Goal: Task Accomplishment & Management: Complete application form

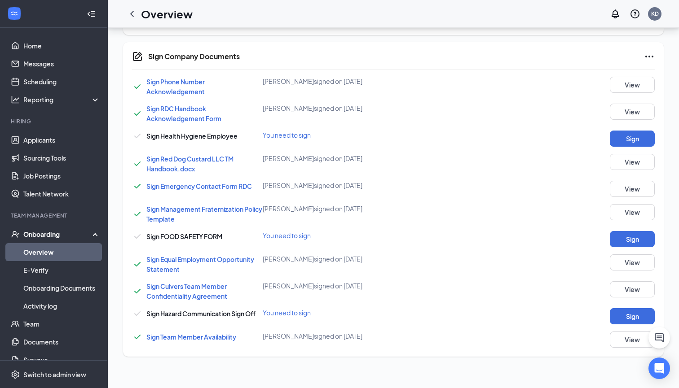
scroll to position [158, 0]
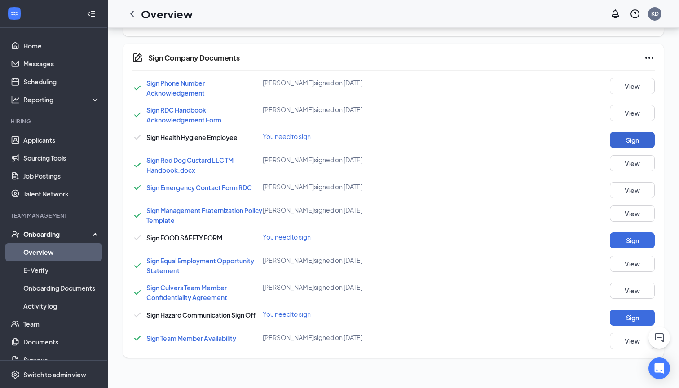
click at [627, 136] on button "Sign" at bounding box center [632, 140] width 45 height 16
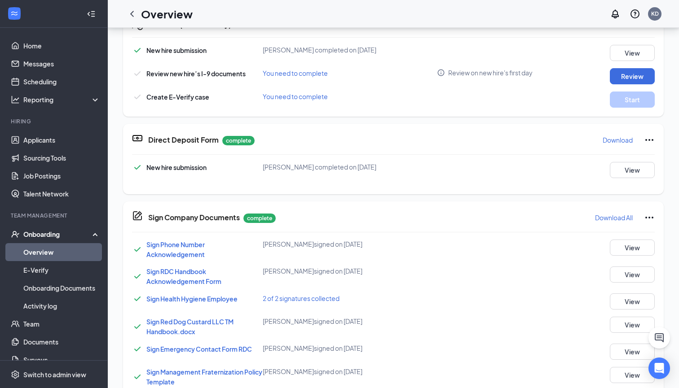
scroll to position [0, 0]
click at [623, 73] on button "Review" at bounding box center [632, 76] width 45 height 16
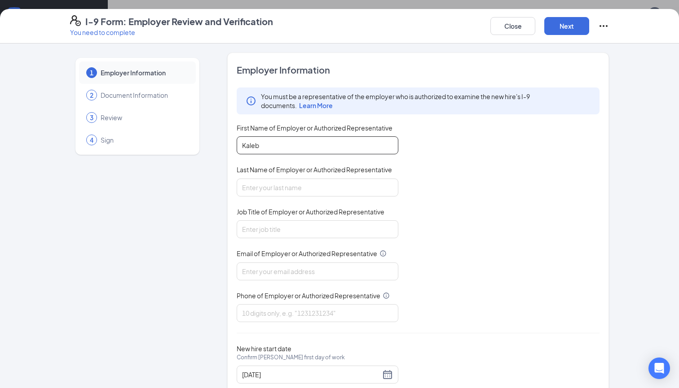
type input "Kaleb"
type input "[DEMOGRAPHIC_DATA]"
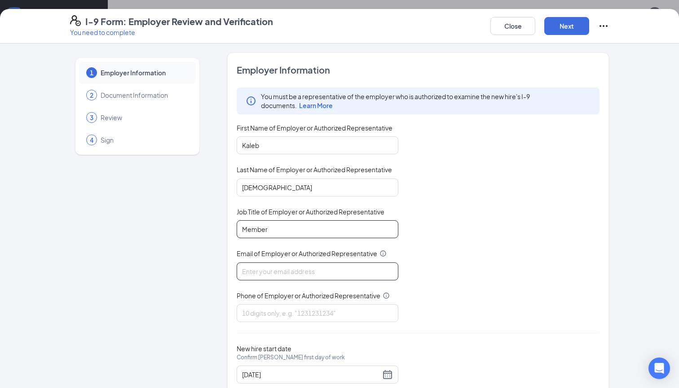
type input "Member"
type input "[EMAIL_ADDRESS][DOMAIN_NAME]"
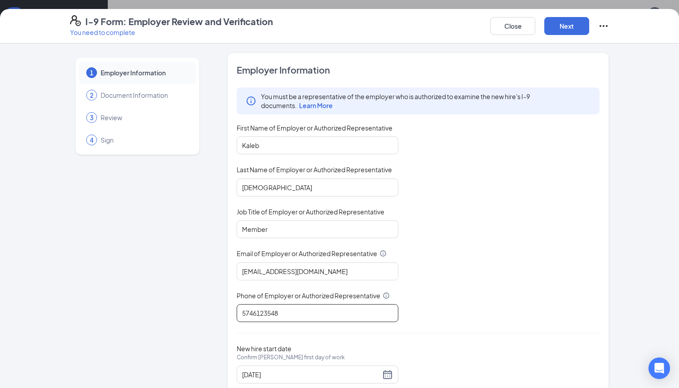
type input "5746123548"
click at [416, 318] on div "You must be a representative of the employer who is authorized to examine the n…" at bounding box center [418, 205] width 363 height 235
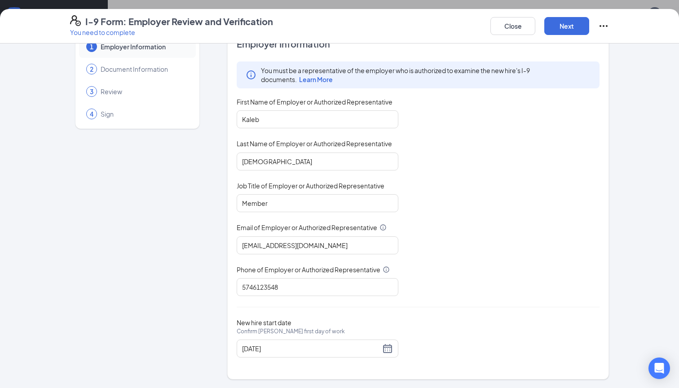
scroll to position [26, 0]
click at [563, 27] on button "Next" at bounding box center [566, 26] width 45 height 18
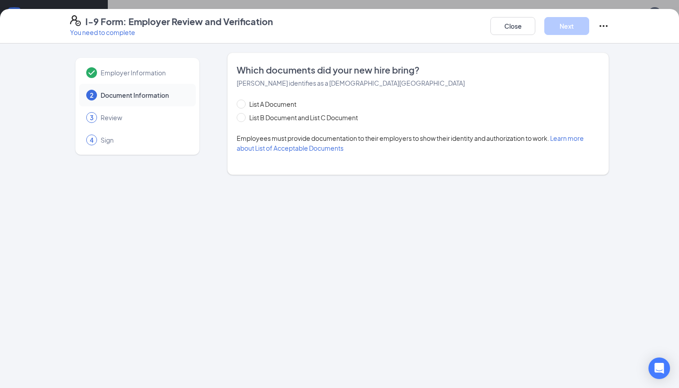
scroll to position [0, 0]
click at [242, 115] on input "List B Document and List C Document" at bounding box center [240, 116] width 6 height 6
radio input "true"
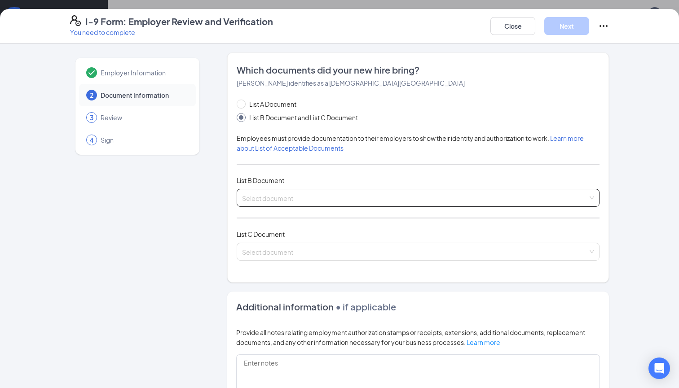
click at [322, 198] on input "search" at bounding box center [415, 195] width 346 height 13
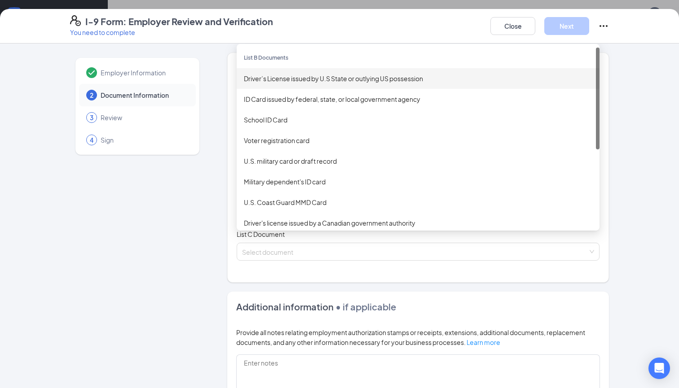
click at [327, 80] on div "Driver’s License issued by U.S State or outlying US possession" at bounding box center [418, 79] width 348 height 10
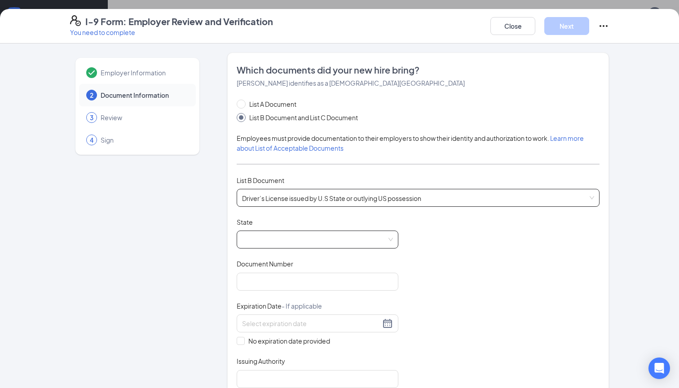
click at [366, 242] on span at bounding box center [317, 239] width 151 height 17
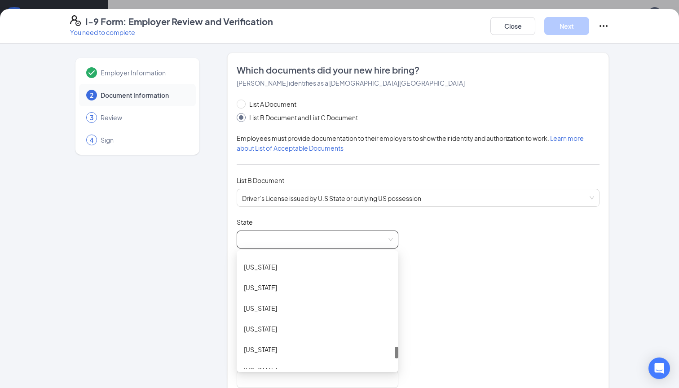
scroll to position [923, 0]
click at [296, 290] on div "[US_STATE]" at bounding box center [317, 291] width 147 height 10
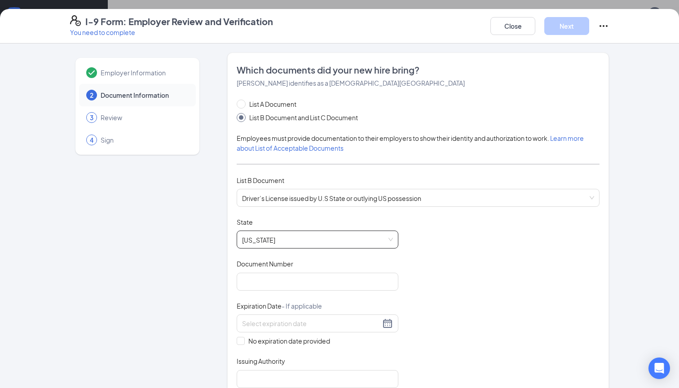
click at [453, 268] on div "Document Title Driver’s License issued by U.S State or outlying US possession S…" at bounding box center [418, 303] width 363 height 171
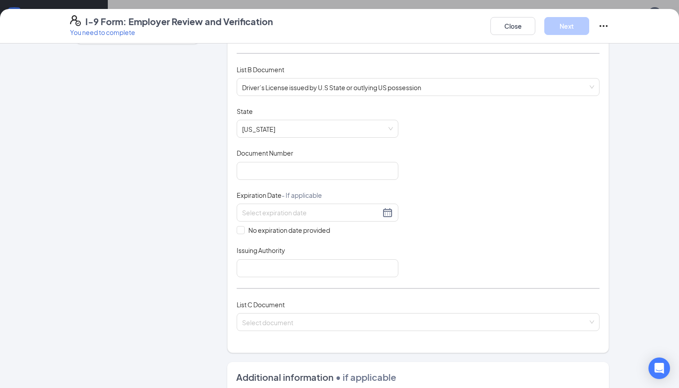
scroll to position [99, 0]
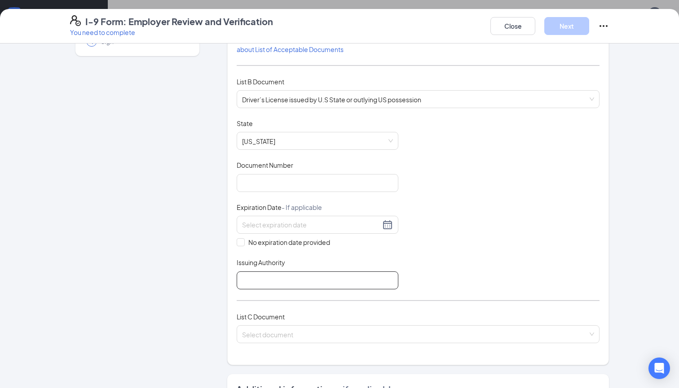
click at [264, 278] on input "Issuing Authority" at bounding box center [318, 281] width 162 height 18
type input "State of [US_STATE]"
click at [442, 235] on div "Document Title Driver’s License issued by U.S State or outlying US possession S…" at bounding box center [418, 204] width 363 height 171
click at [389, 224] on div at bounding box center [317, 225] width 151 height 11
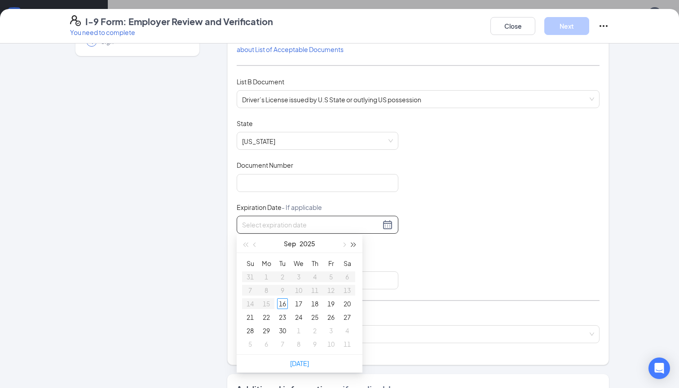
click at [355, 243] on button "button" at bounding box center [354, 244] width 10 height 18
click at [257, 243] on button "button" at bounding box center [255, 244] width 10 height 18
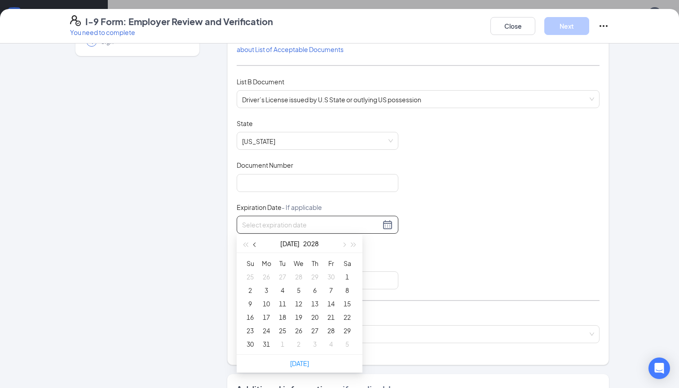
click at [257, 243] on button "button" at bounding box center [255, 244] width 10 height 18
type input "05/30/2028"
type input "05/31/2028"
type input "[DATE]"
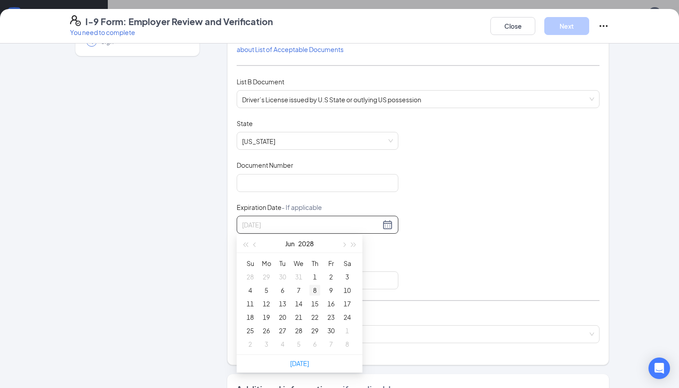
click at [316, 292] on div "8" at bounding box center [314, 290] width 11 height 11
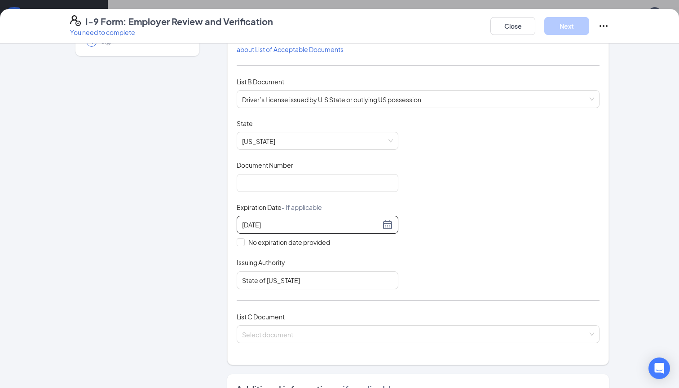
click at [436, 255] on div "Document Title Driver’s License issued by U.S State or outlying US possession S…" at bounding box center [418, 204] width 363 height 171
click at [278, 178] on input "Document Number" at bounding box center [318, 183] width 162 height 18
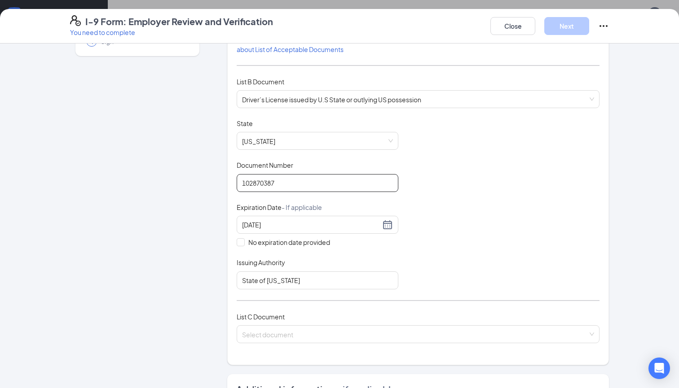
type input "102870387"
click at [479, 173] on div "Document Title Driver’s License issued by U.S State or outlying US possession S…" at bounding box center [418, 204] width 363 height 171
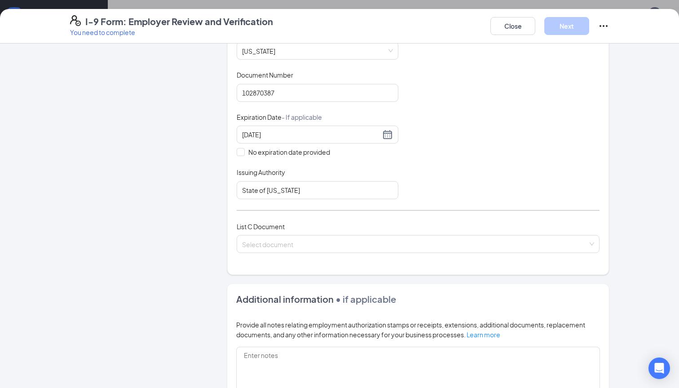
scroll to position [194, 0]
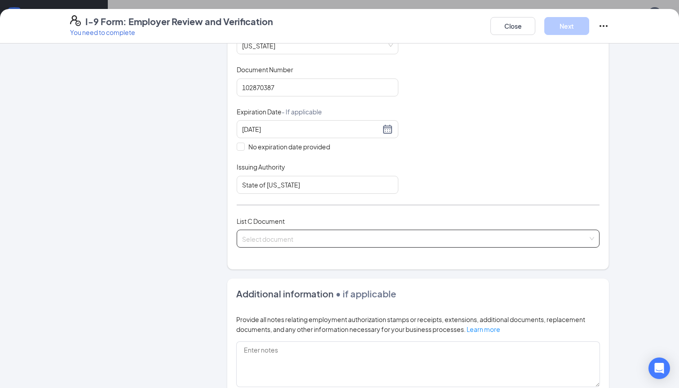
click at [377, 245] on span at bounding box center [415, 238] width 346 height 17
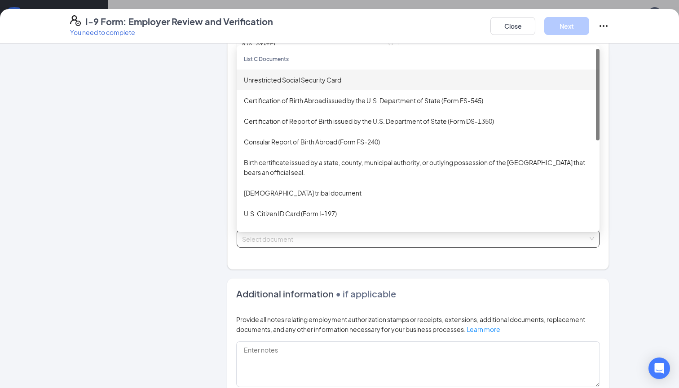
click at [341, 79] on div "Unrestricted Social Security Card" at bounding box center [418, 80] width 348 height 10
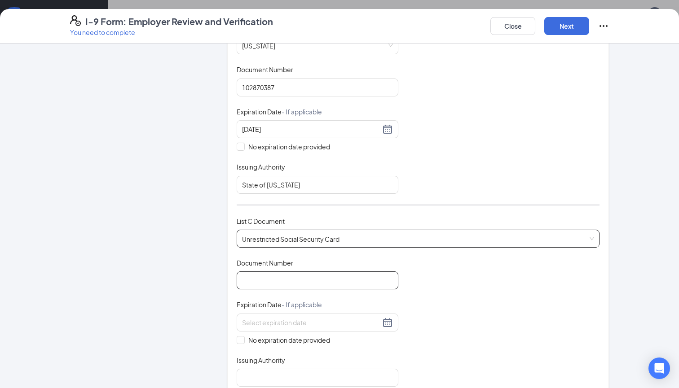
click at [277, 273] on input "Document Number" at bounding box center [318, 281] width 162 height 18
type input "409516041"
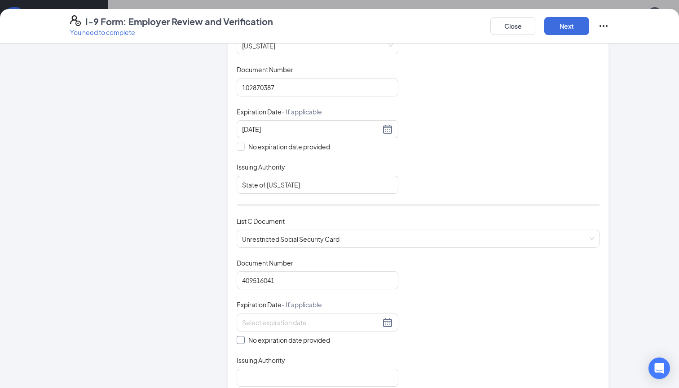
click at [240, 336] on input "No expiration date provided" at bounding box center [240, 339] width 6 height 6
checkbox input "true"
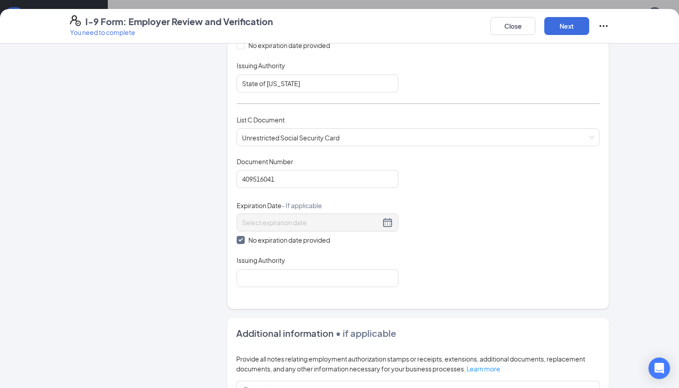
scroll to position [331, 0]
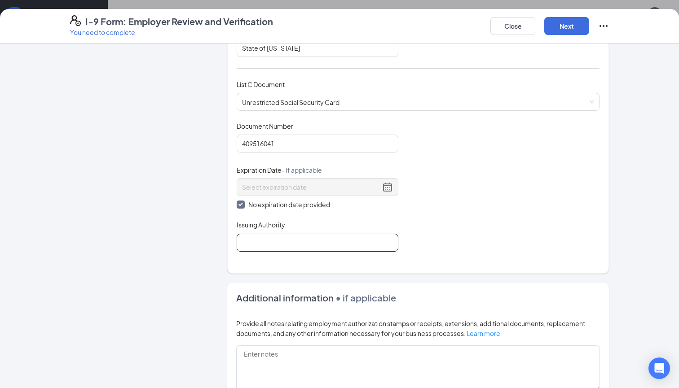
click at [296, 239] on input "Issuing Authority" at bounding box center [318, 243] width 162 height 18
type input "Social Security Administration"
click at [505, 243] on div "Document Title Unrestricted Social Security Card Document Number 409516041 Expi…" at bounding box center [418, 187] width 363 height 130
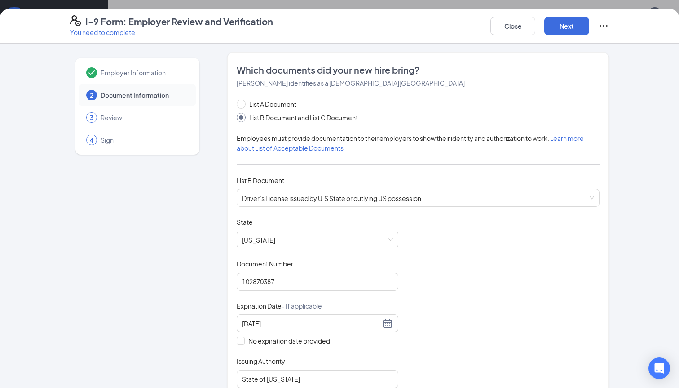
scroll to position [0, 0]
click at [560, 26] on button "Next" at bounding box center [566, 26] width 45 height 18
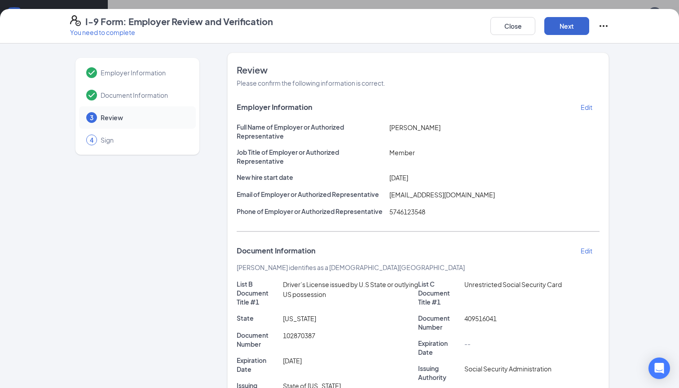
click at [563, 19] on button "Next" at bounding box center [566, 26] width 45 height 18
click at [568, 22] on button "Next" at bounding box center [566, 26] width 45 height 18
click at [563, 27] on button "Next" at bounding box center [566, 26] width 45 height 18
click at [568, 28] on button "Next" at bounding box center [566, 26] width 45 height 18
click at [508, 25] on button "Close" at bounding box center [512, 26] width 45 height 18
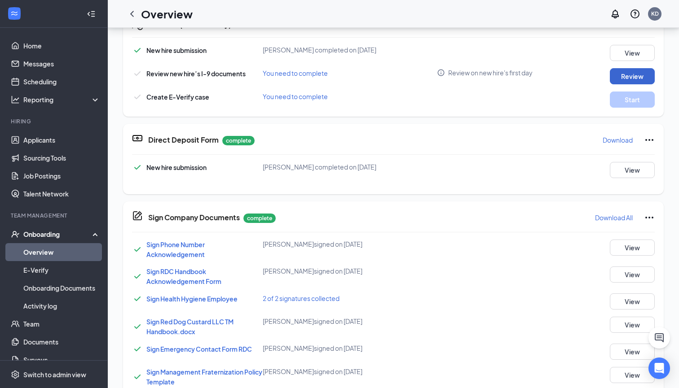
click at [628, 80] on button "Review" at bounding box center [632, 76] width 45 height 16
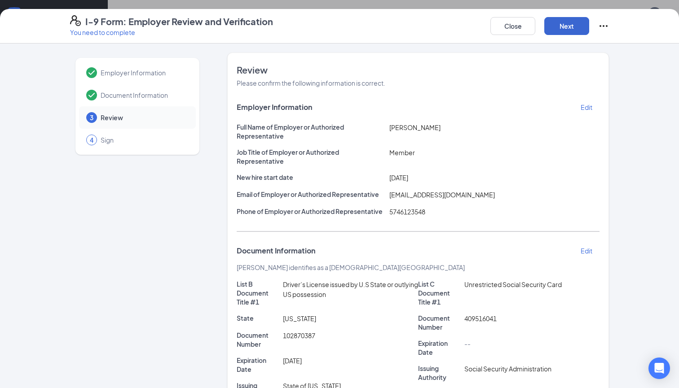
click at [570, 27] on button "Next" at bounding box center [566, 26] width 45 height 18
click at [518, 23] on button "Close" at bounding box center [512, 26] width 45 height 18
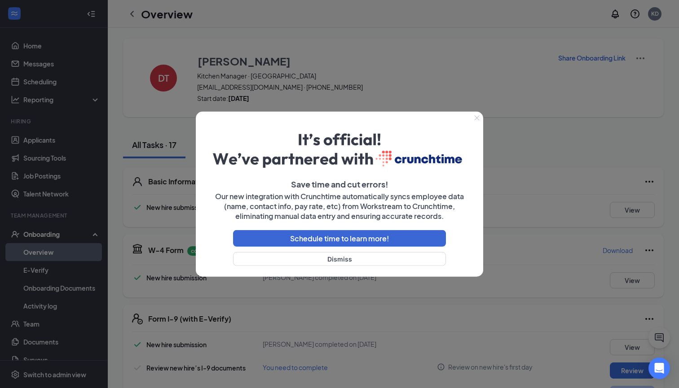
click at [479, 118] on button "Close" at bounding box center [476, 117] width 13 height 13
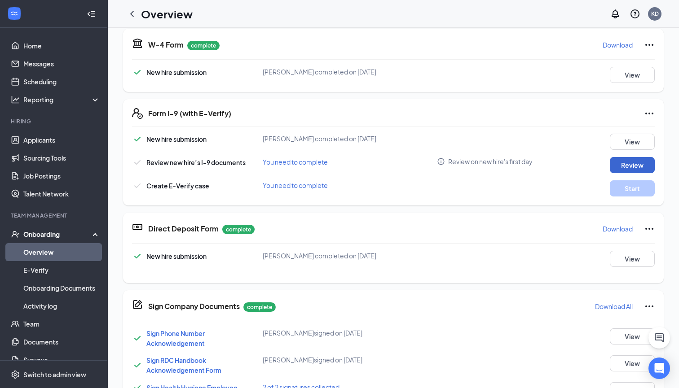
scroll to position [205, 0]
click at [643, 162] on button "Review" at bounding box center [632, 166] width 45 height 16
type input "[DATE]"
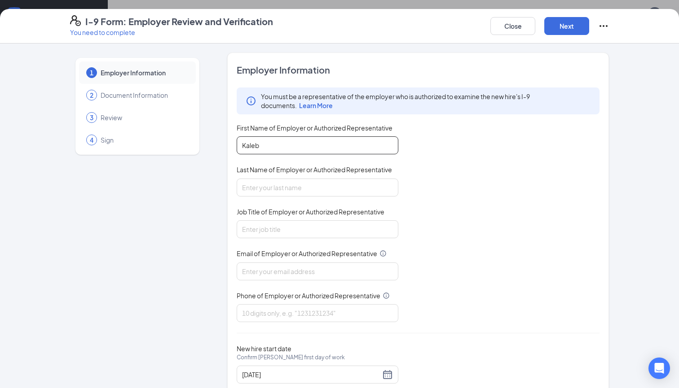
type input "Kaleb"
type input "[DEMOGRAPHIC_DATA]"
type input "Member"
type input "[EMAIL_ADDRESS][DOMAIN_NAME]"
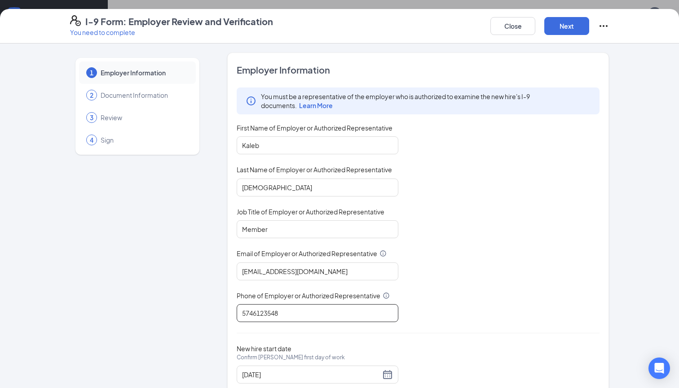
type input "5746123548"
click at [460, 296] on div "You must be a representative of the employer who is authorized to examine the n…" at bounding box center [418, 205] width 363 height 235
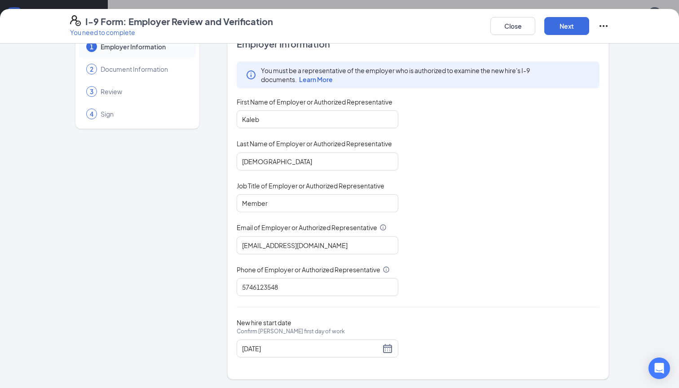
scroll to position [26, 0]
click at [575, 37] on div "I-9 Form: Employer Review and Verification You need to complete Close Next" at bounding box center [339, 26] width 679 height 35
click at [568, 29] on button "Next" at bounding box center [566, 26] width 45 height 18
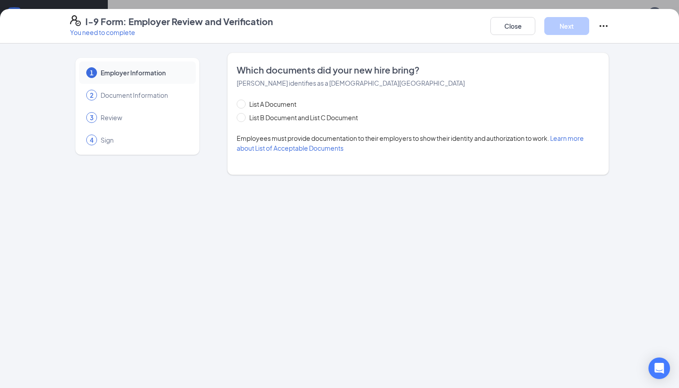
scroll to position [0, 0]
click at [242, 119] on span at bounding box center [241, 117] width 9 height 9
click at [242, 119] on input "List B Document and List C Document" at bounding box center [240, 116] width 6 height 6
radio input "true"
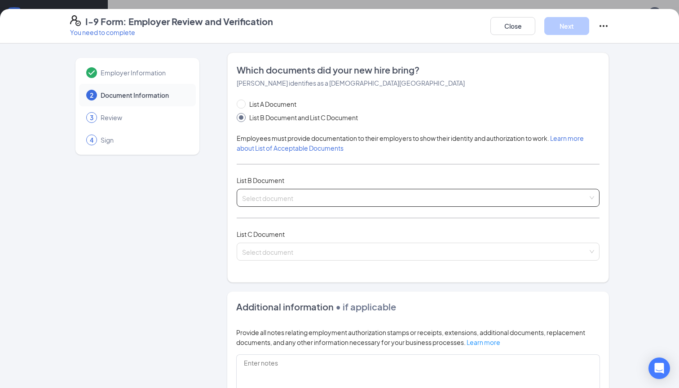
click at [346, 198] on input "search" at bounding box center [415, 195] width 346 height 13
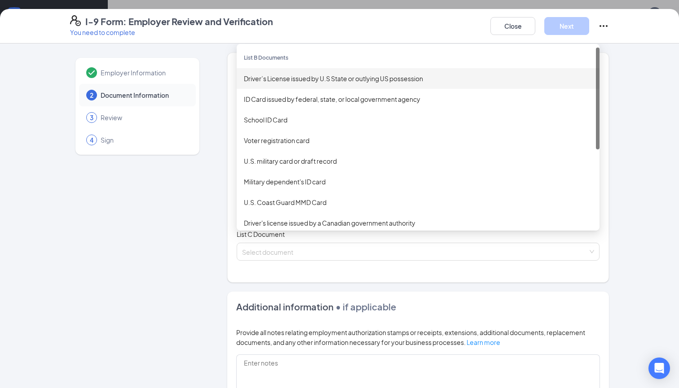
click at [317, 83] on div "Driver’s License issued by U.S State or outlying US possession" at bounding box center [418, 78] width 363 height 21
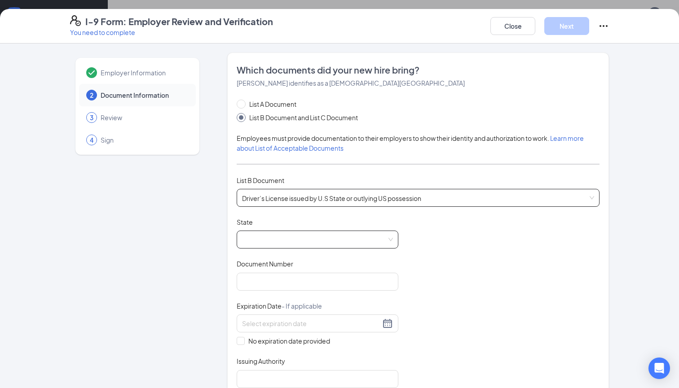
click at [279, 239] on span at bounding box center [317, 239] width 151 height 17
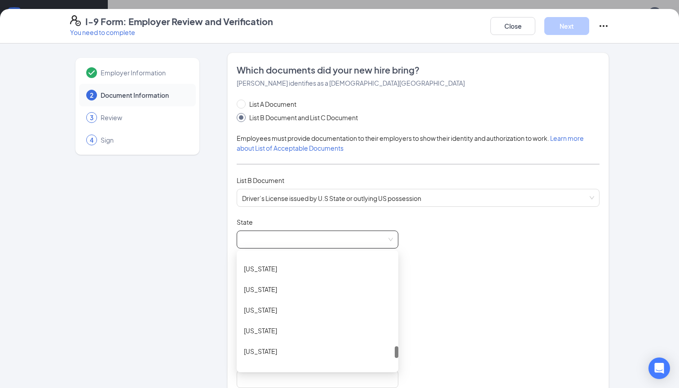
scroll to position [901, 0]
click at [277, 308] on div "[US_STATE]" at bounding box center [317, 313] width 147 height 10
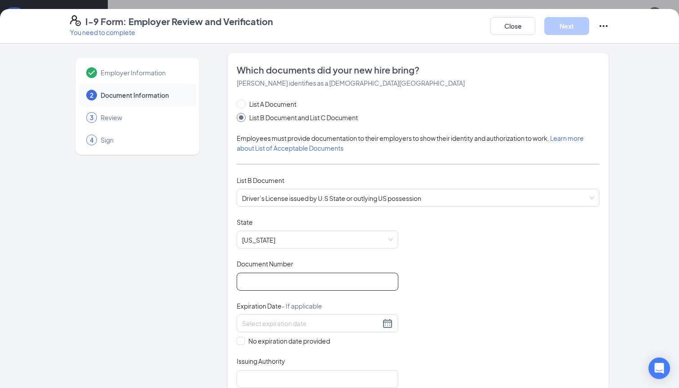
click at [299, 281] on input "Document Number" at bounding box center [318, 282] width 162 height 18
type input "102870387"
click at [427, 338] on div "Document Title Driver’s License issued by U.S State or outlying US possession S…" at bounding box center [418, 303] width 363 height 171
click at [385, 321] on div at bounding box center [317, 323] width 151 height 11
click at [445, 292] on div "Document Title Driver’s License issued by U.S State or outlying US possession S…" at bounding box center [418, 303] width 363 height 171
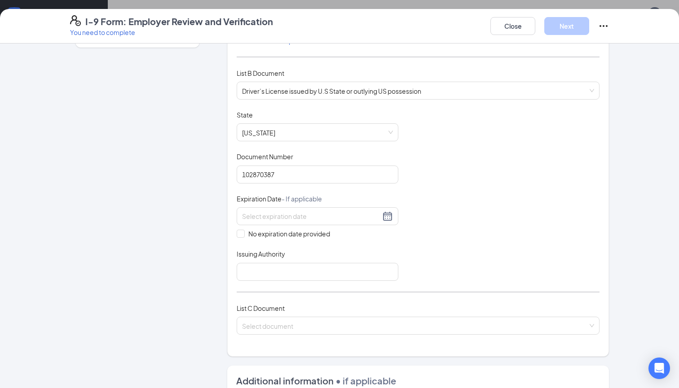
scroll to position [145, 0]
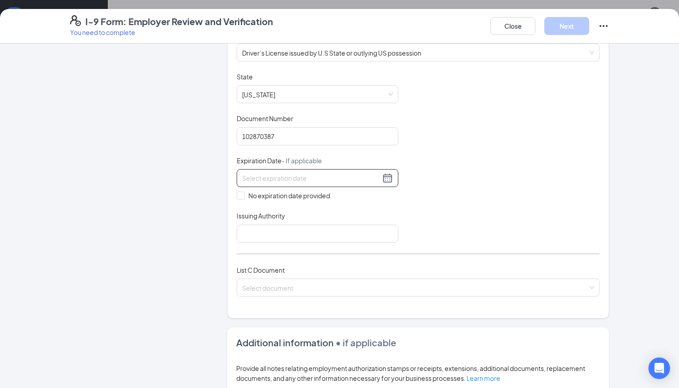
click at [387, 178] on div at bounding box center [317, 178] width 151 height 11
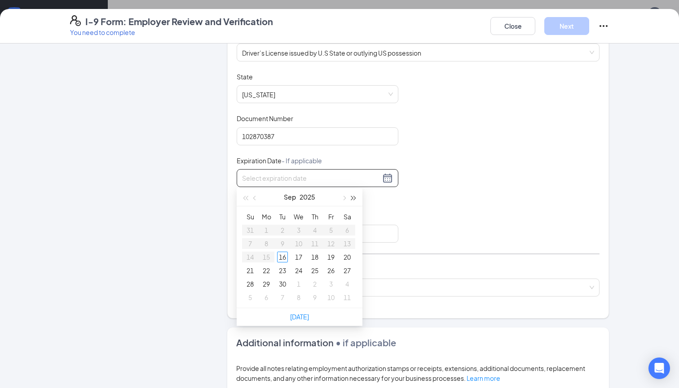
click at [355, 196] on button "button" at bounding box center [354, 197] width 10 height 18
click at [255, 198] on span "button" at bounding box center [255, 198] width 4 height 4
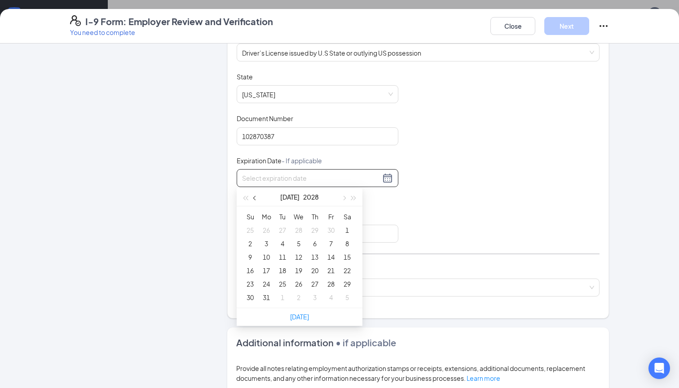
click at [255, 198] on span "button" at bounding box center [255, 198] width 4 height 4
click at [346, 197] on button "button" at bounding box center [343, 197] width 10 height 18
type input "[DATE]"
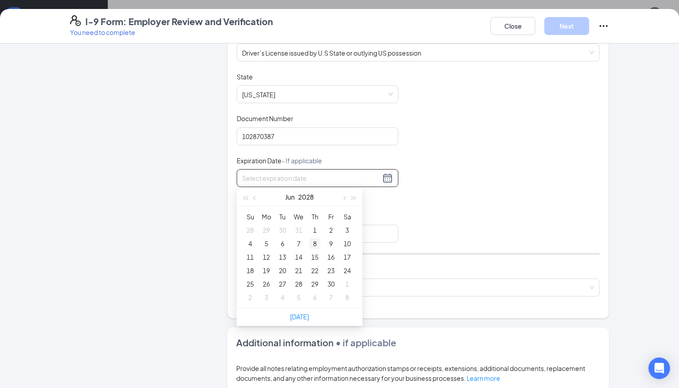
type input "[DATE]"
click at [318, 242] on div "8" at bounding box center [314, 243] width 11 height 11
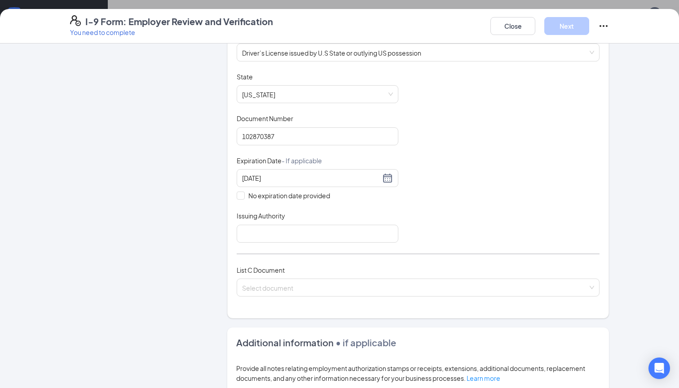
click at [422, 219] on div "Document Title Driver’s License issued by U.S State or outlying US possession S…" at bounding box center [418, 157] width 363 height 171
click at [285, 234] on input "Issuing Authority" at bounding box center [318, 234] width 162 height 18
type input "State of [US_STATE]"
click at [378, 245] on div "List A Document List B Document and List C Document Employees must provide docu…" at bounding box center [418, 131] width 363 height 354
click at [411, 246] on div "List A Document List B Document and List C Document Employees must provide docu…" at bounding box center [418, 131] width 363 height 354
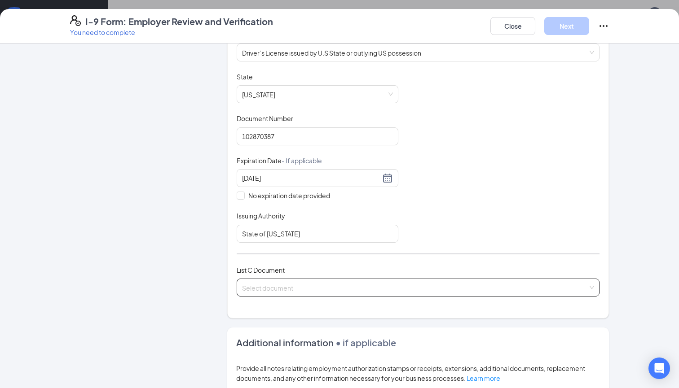
click at [366, 285] on input "search" at bounding box center [415, 285] width 346 height 13
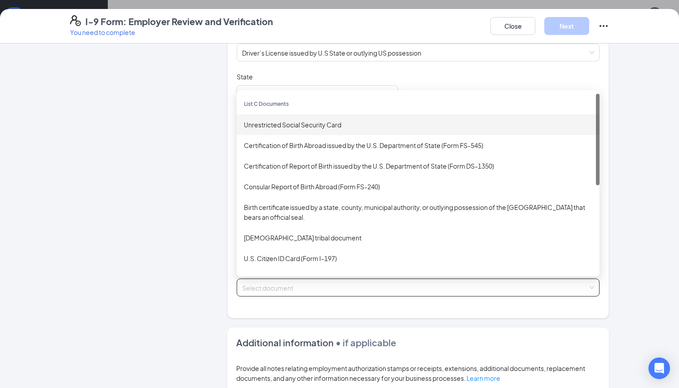
click at [311, 121] on div "Unrestricted Social Security Card" at bounding box center [418, 125] width 348 height 10
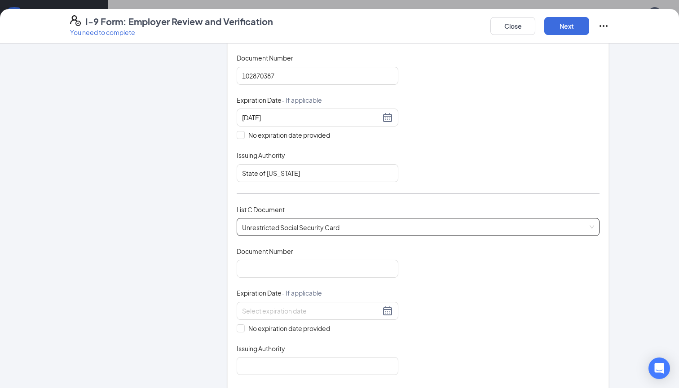
scroll to position [222, 0]
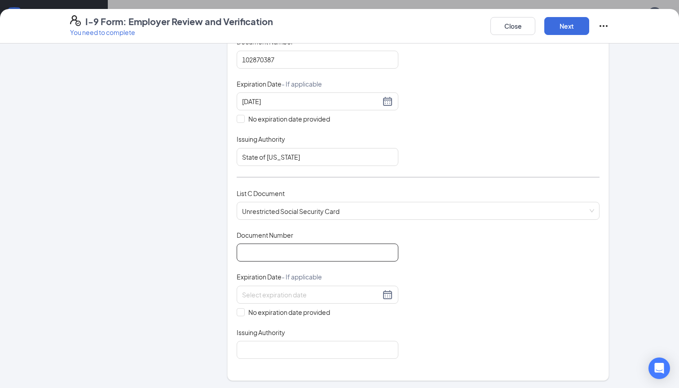
click at [296, 247] on input "Document Number" at bounding box center [318, 253] width 162 height 18
type input "409516041"
click at [240, 309] on input "No expiration date provided" at bounding box center [240, 311] width 6 height 6
checkbox input "true"
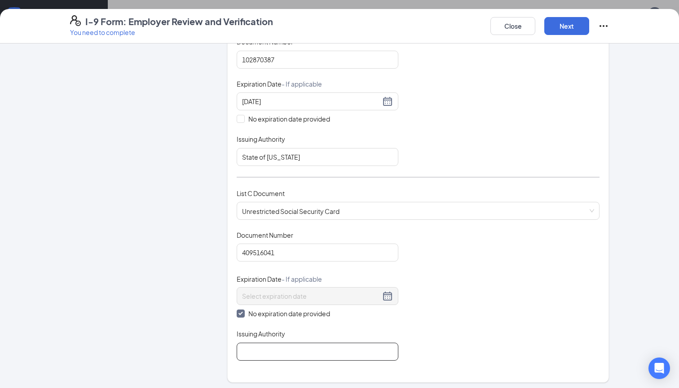
click at [254, 343] on input "Issuing Authority" at bounding box center [318, 352] width 162 height 18
type input "Social Security Administration"
click at [396, 330] on div "Issuing Authority" at bounding box center [318, 336] width 162 height 13
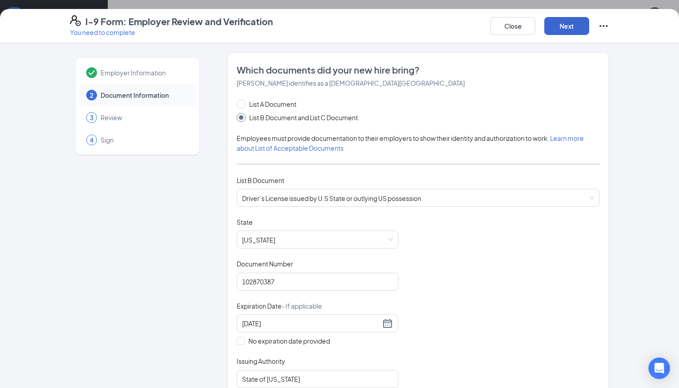
scroll to position [0, 0]
click at [559, 27] on button "Next" at bounding box center [566, 26] width 45 height 18
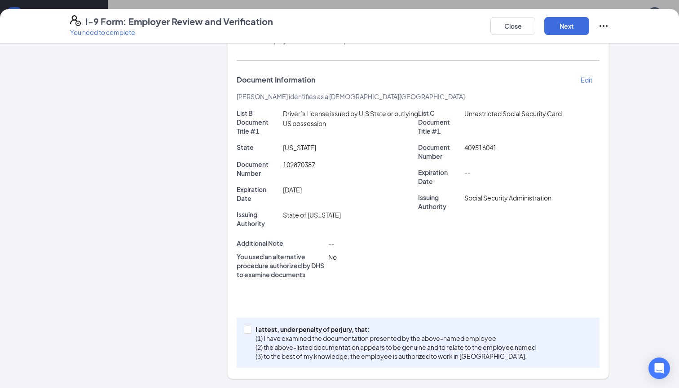
scroll to position [171, 0]
click at [249, 329] on input "I attest, under penalty of [PERSON_NAME], that: (1) I have examined the documen…" at bounding box center [247, 329] width 6 height 6
checkbox input "true"
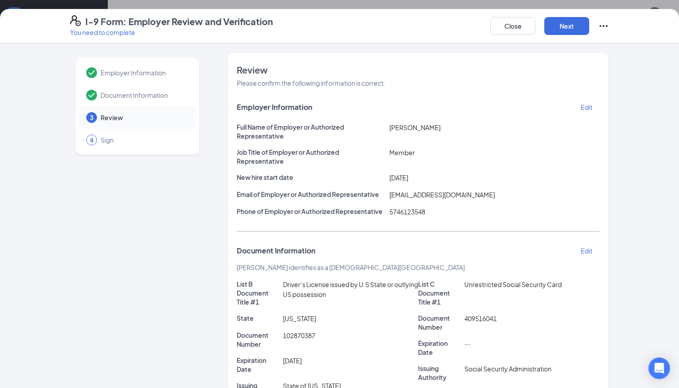
scroll to position [0, 0]
click at [561, 22] on button "Next" at bounding box center [566, 26] width 45 height 18
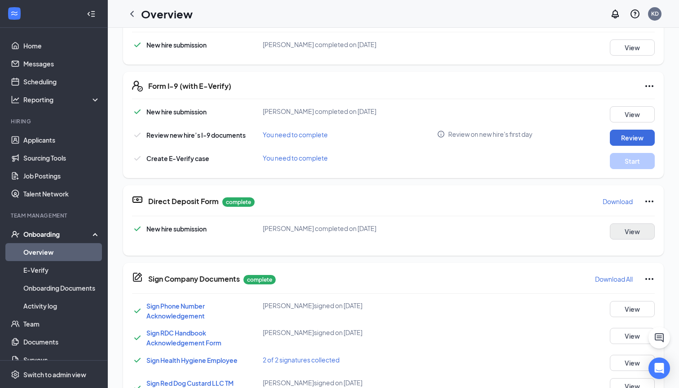
scroll to position [131, 0]
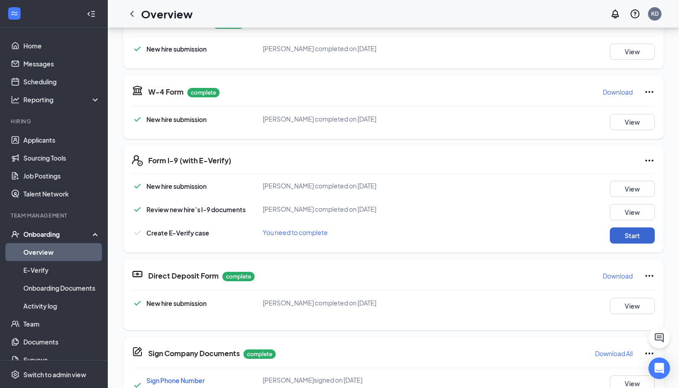
click at [633, 230] on button "Start" at bounding box center [632, 236] width 45 height 16
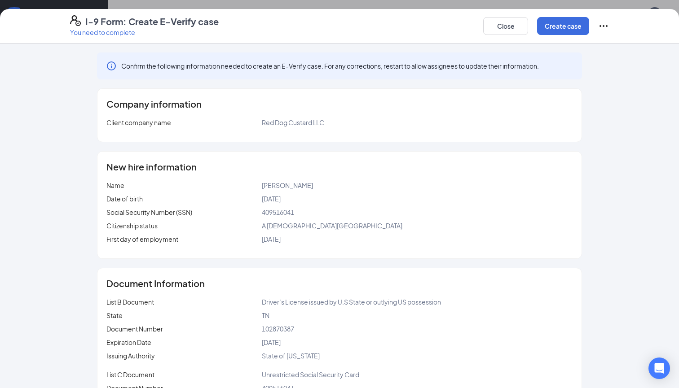
scroll to position [0, 0]
click at [555, 26] on button "Create case" at bounding box center [563, 26] width 52 height 18
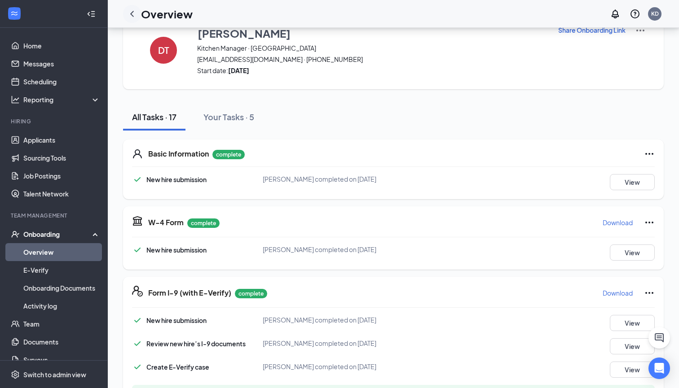
click at [133, 14] on icon "ChevronLeft" at bounding box center [132, 14] width 11 height 11
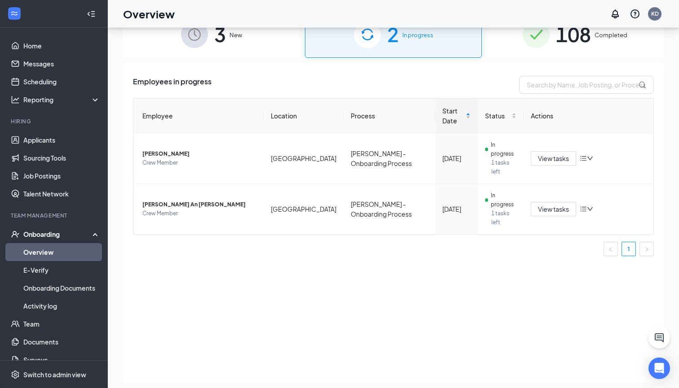
click at [513, 224] on div "Employees in progress Employee Location Process Start Date Status Actions [PERS…" at bounding box center [393, 223] width 540 height 320
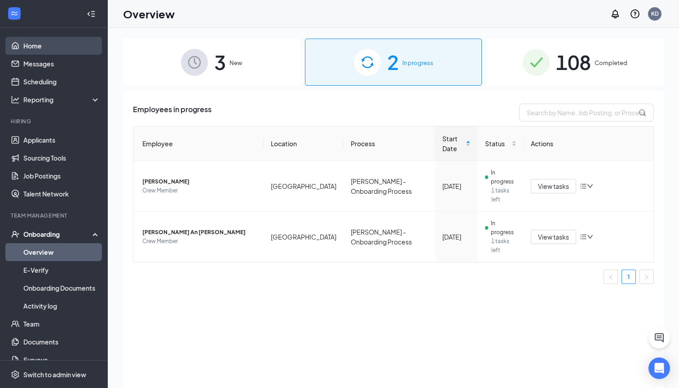
click at [42, 47] on link "Home" at bounding box center [61, 46] width 77 height 18
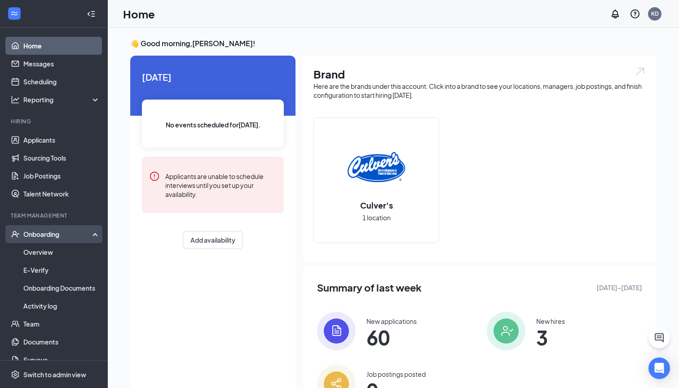
click at [44, 231] on div "Onboarding" at bounding box center [57, 234] width 69 height 9
